Goal: Download file/media

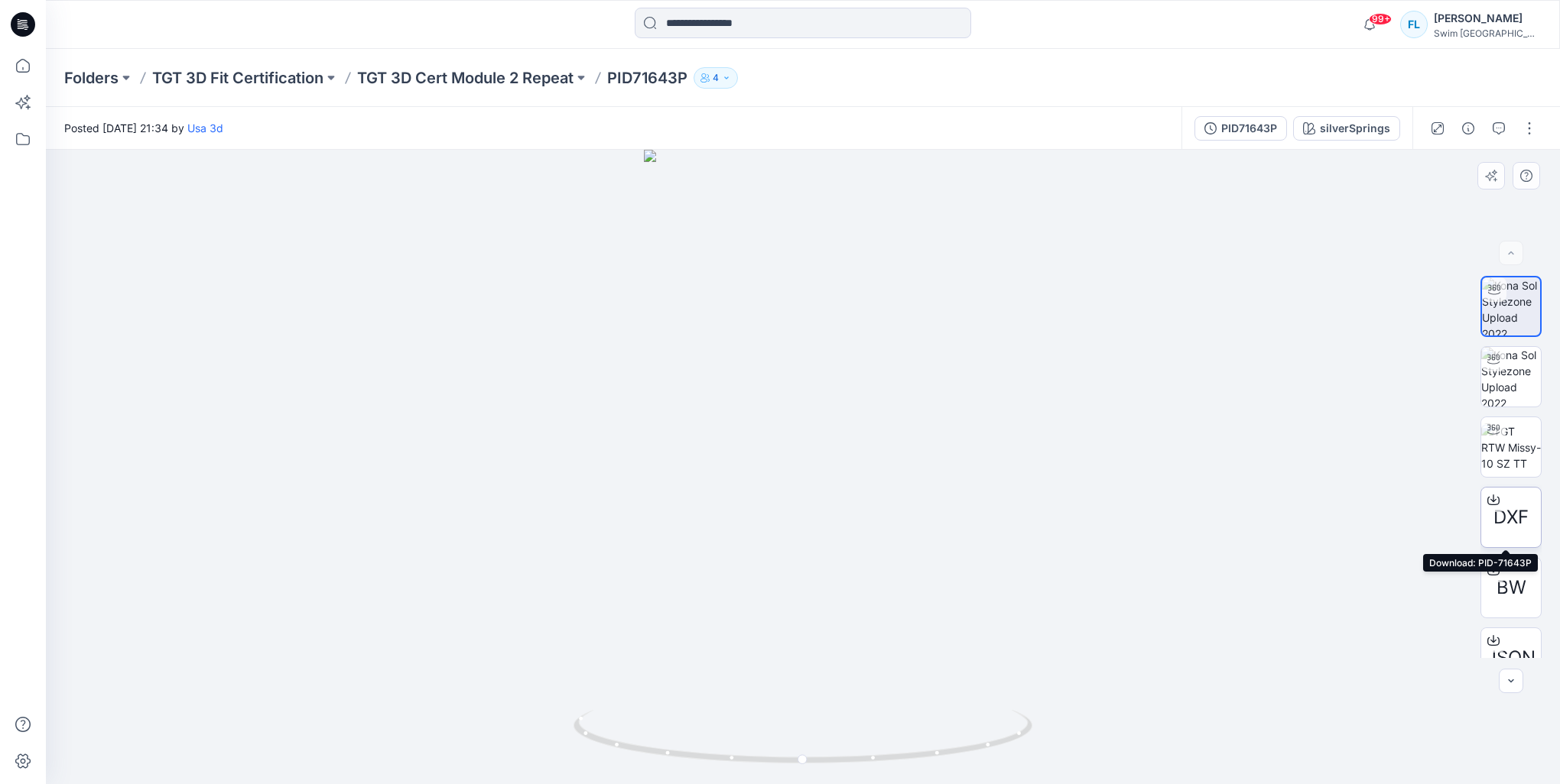
click at [1507, 520] on span "DXF" at bounding box center [1510, 517] width 35 height 28
click at [1503, 577] on span "BW" at bounding box center [1511, 587] width 29 height 28
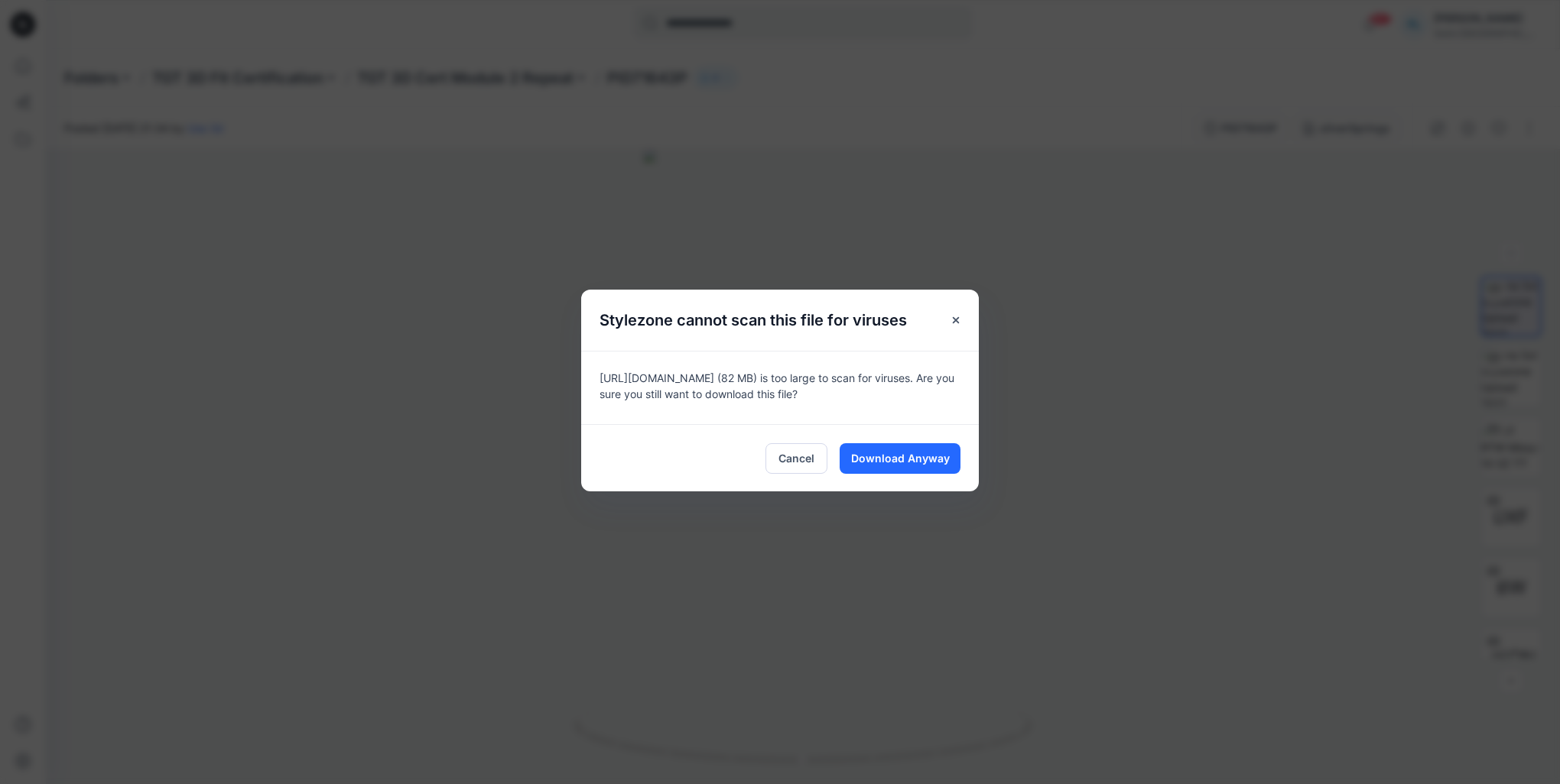
click at [965, 463] on div "Cancel Download Anyway" at bounding box center [780, 457] width 398 height 67
click at [911, 451] on span "Download Anyway" at bounding box center [900, 458] width 99 height 16
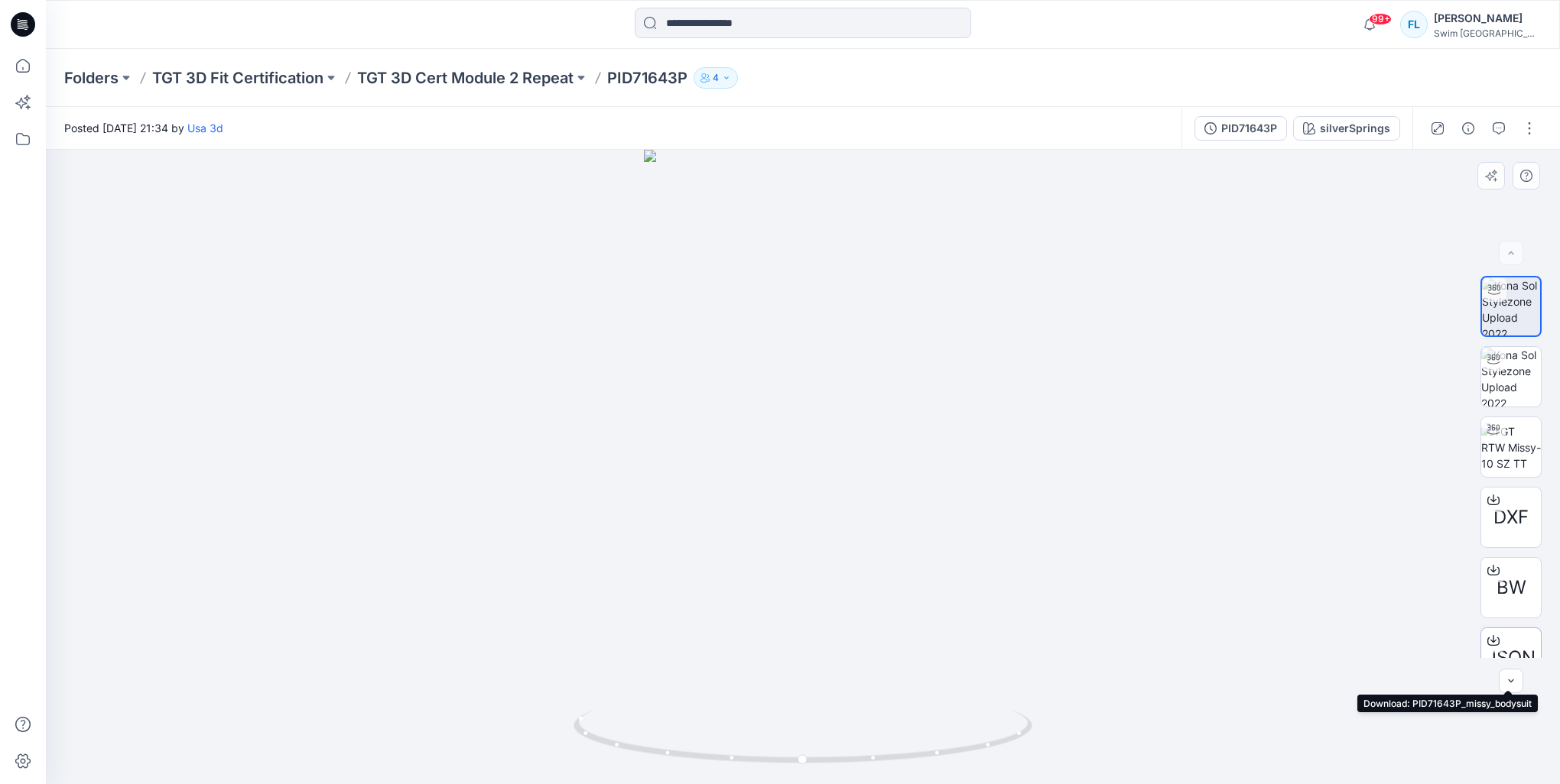
click at [1493, 637] on icon at bounding box center [1493, 641] width 12 height 12
